Goal: Find specific page/section: Find specific page/section

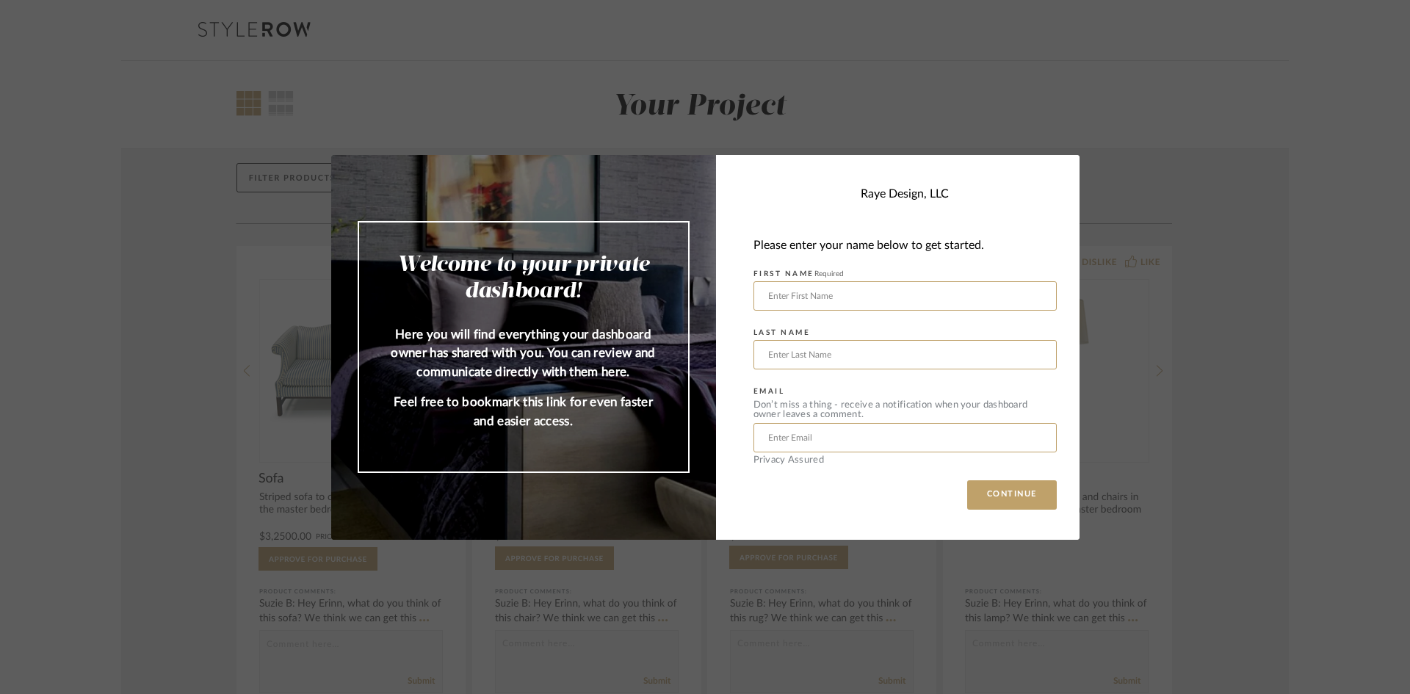
click at [954, 78] on div "Welcome to your private dashboard! Here you will find everything your dashboard…" at bounding box center [705, 347] width 1410 height 694
click at [813, 299] on input "text" at bounding box center [905, 295] width 303 height 29
type input "Joan"
type input "Tiu"
click at [1005, 499] on button "CONTINUE" at bounding box center [1012, 494] width 90 height 29
